Goal: Task Accomplishment & Management: Complete application form

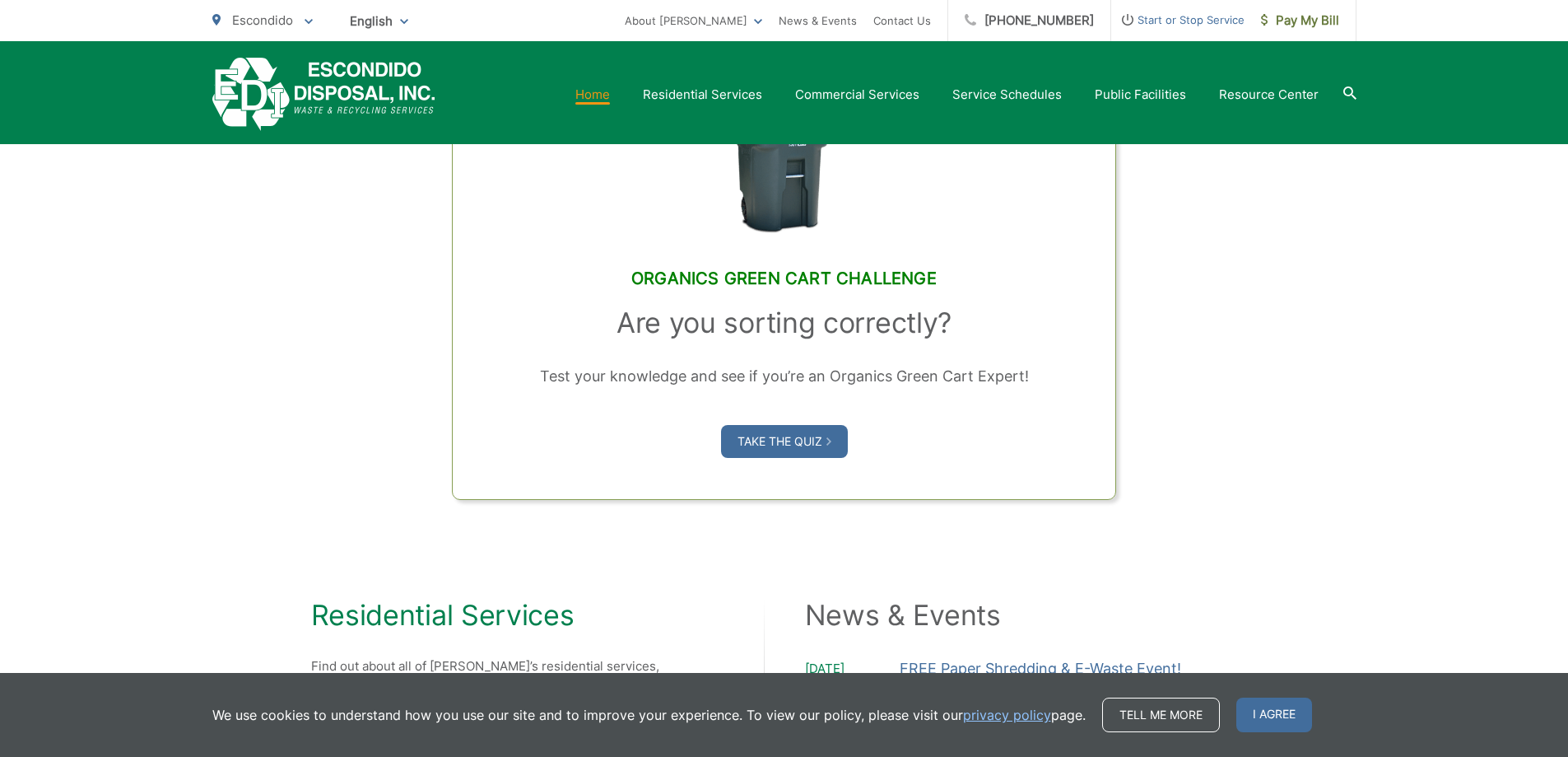
scroll to position [1373, 0]
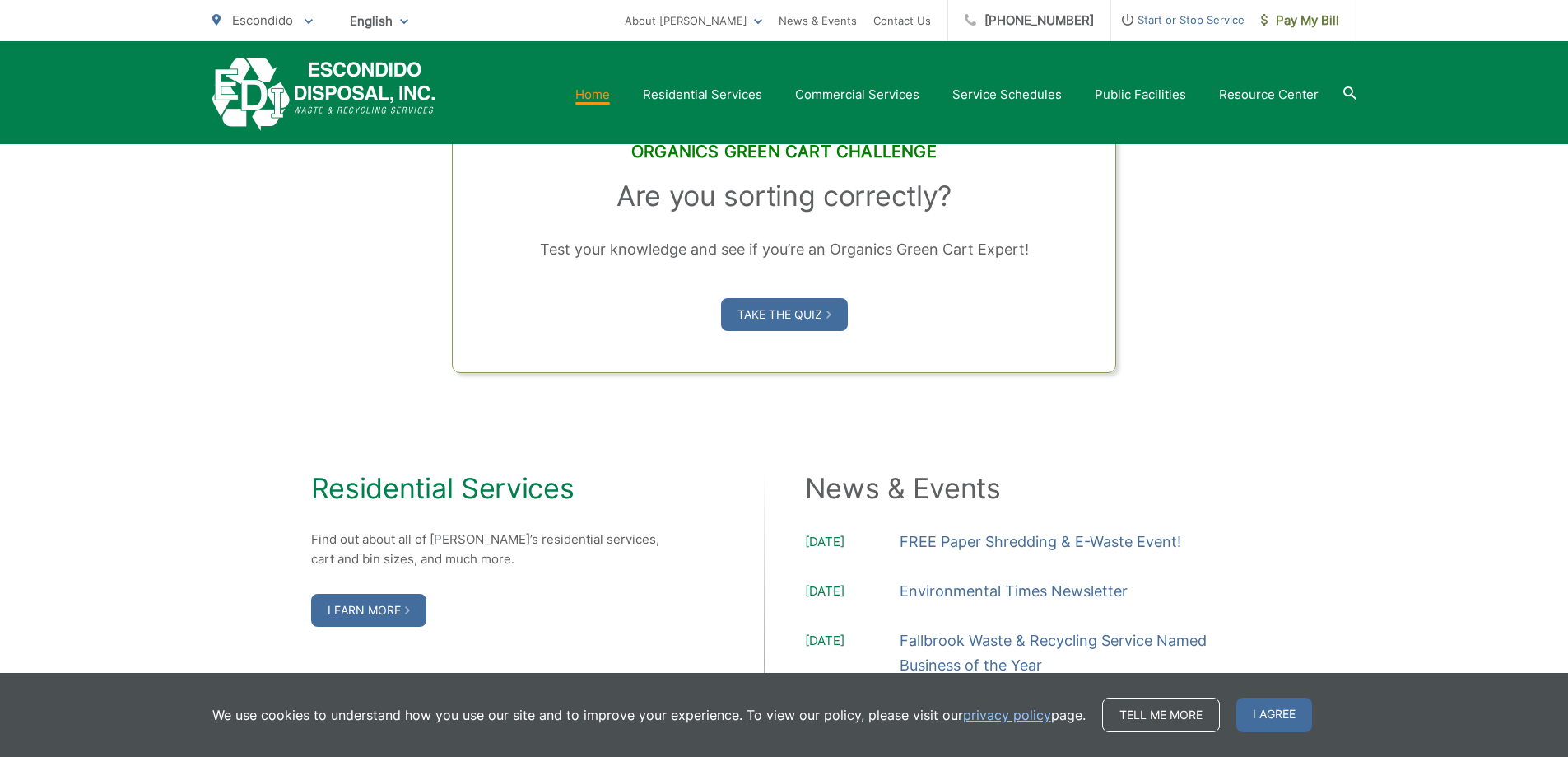
click at [1567, 664] on link "Contact Us" at bounding box center [1584, 683] width 0 height 39
click at [873, 11] on link "Contact Us" at bounding box center [901, 21] width 57 height 20
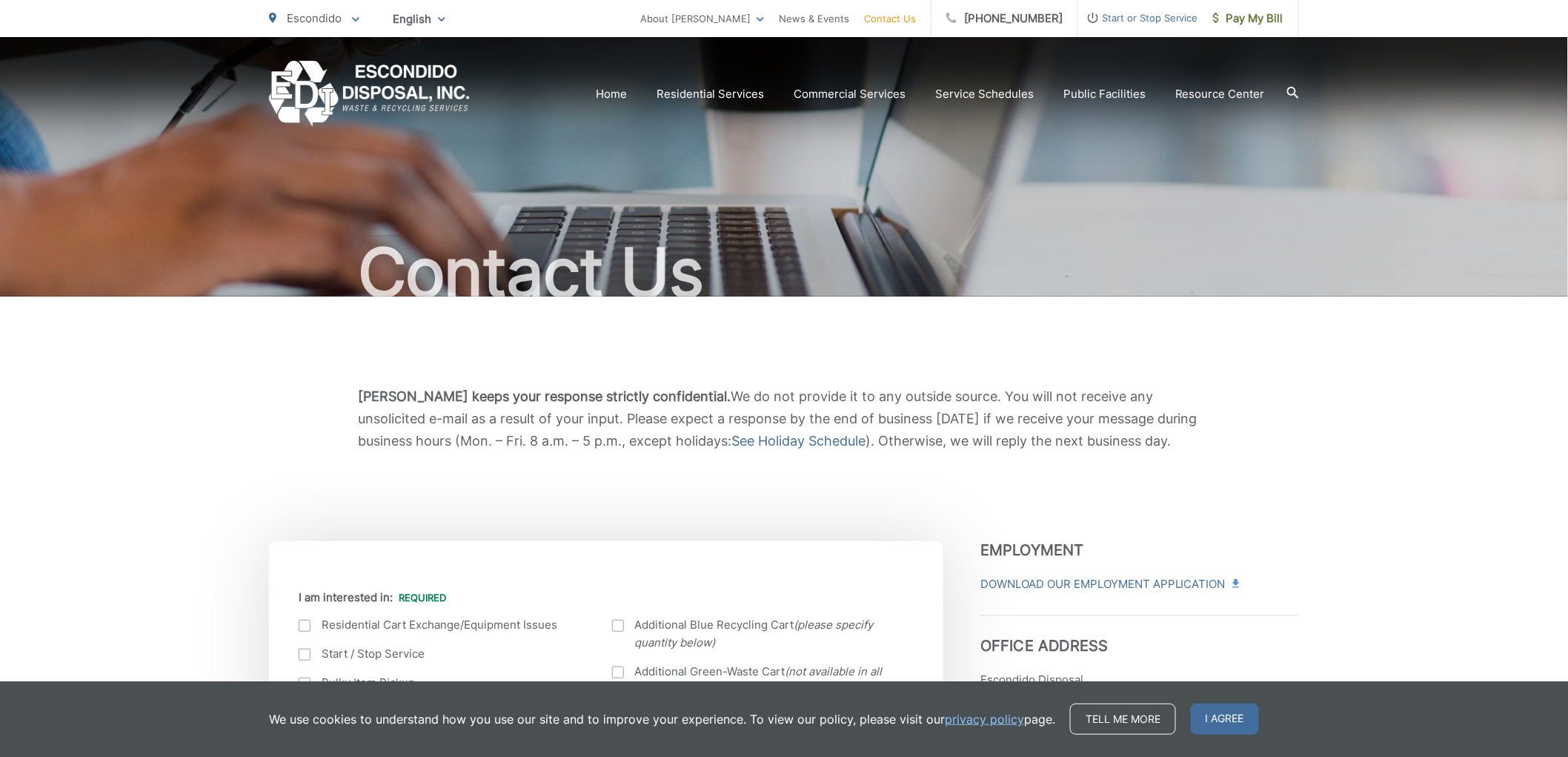
scroll to position [1699, 0]
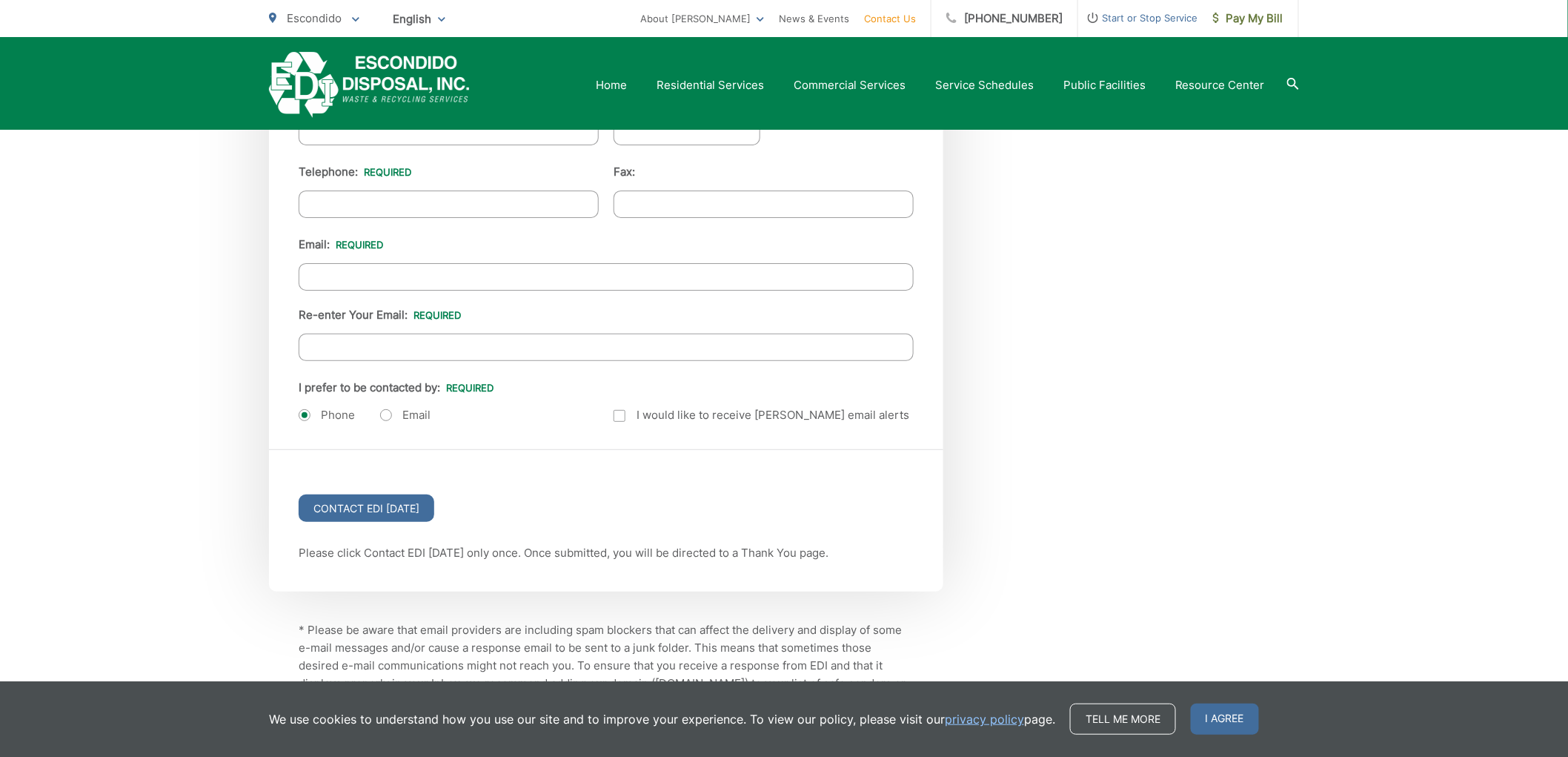
click at [404, 337] on input "Re-enter Your Email:" at bounding box center [606, 347] width 615 height 28
type input "[EMAIL_ADDRESS][DOMAIN_NAME]"
type input "Grace"
type input "[PERSON_NAME]"
type input "Velvet Clean Co"
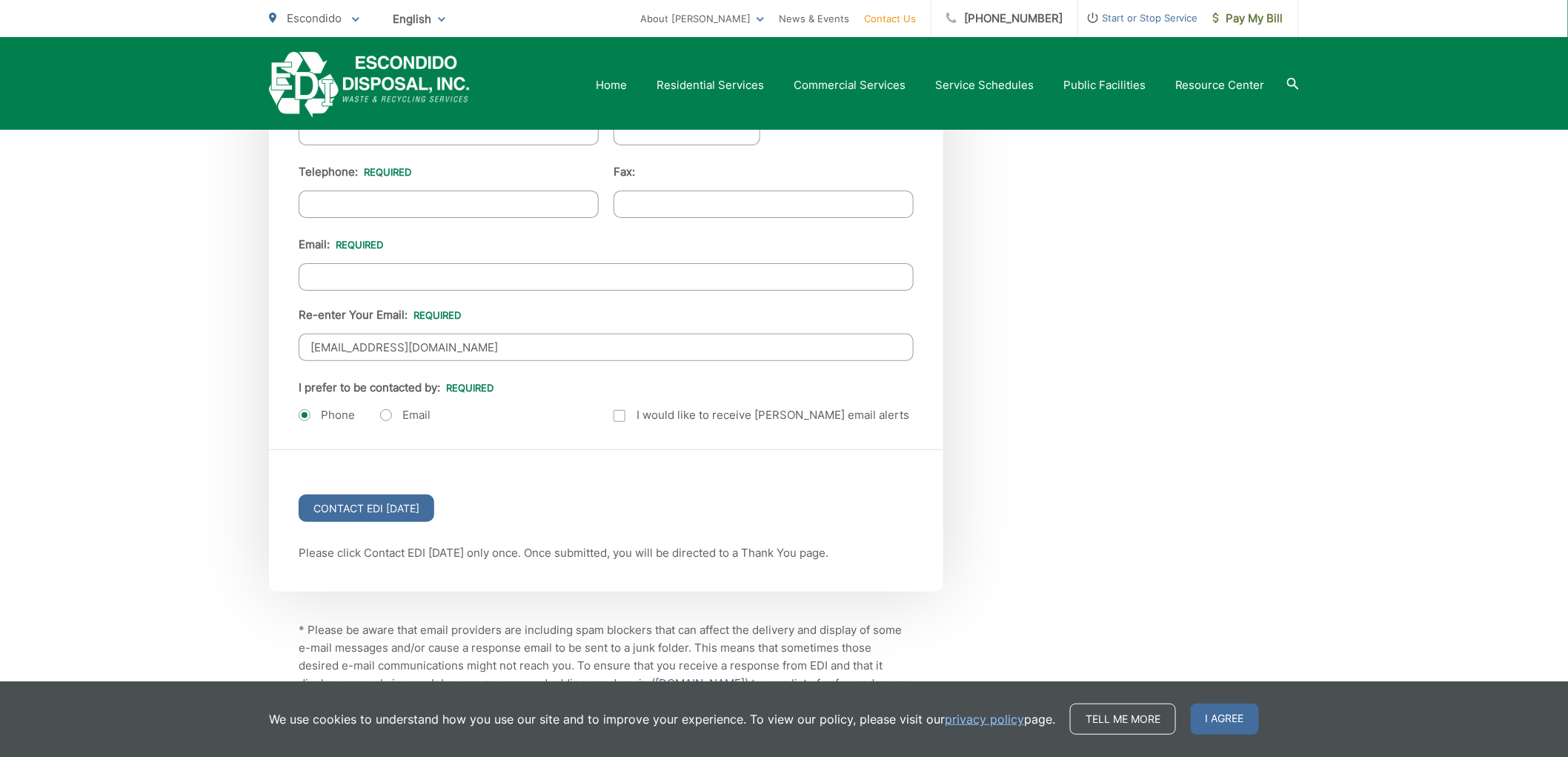
type input "[STREET_ADDRESS]"
type input "[GEOGRAPHIC_DATA]"
type input "55405"
type input "6198241280"
type input "[EMAIL_ADDRESS][DOMAIN_NAME]"
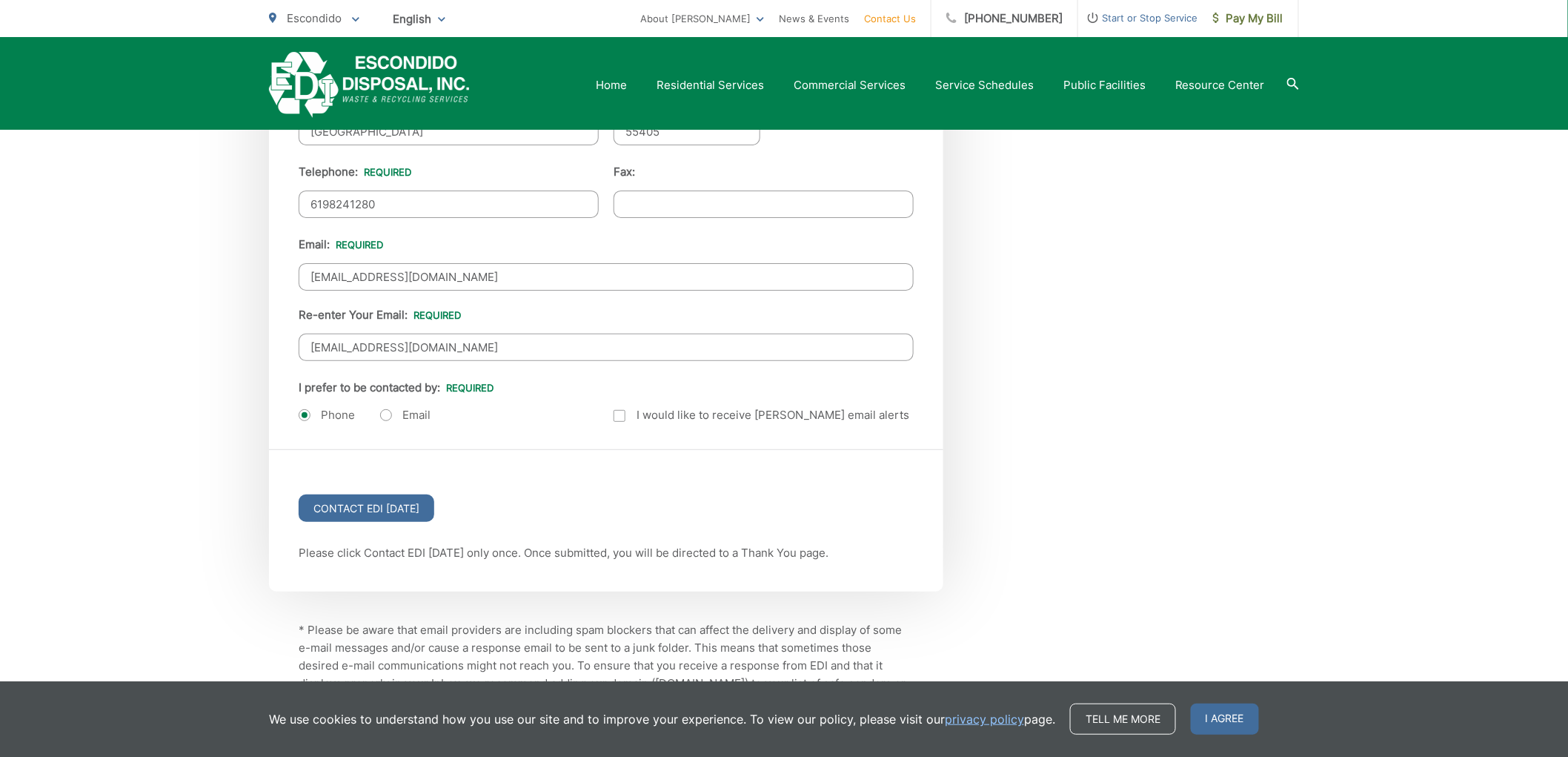
type input "[PHONE_NUMBER]"
click at [683, 410] on label "I would like to receive [PERSON_NAME] email alerts" at bounding box center [761, 415] width 296 height 18
click at [0, 0] on input "Email Alerts" at bounding box center [0, 0] width 0 height 0
